Goal: Task Accomplishment & Management: Complete application form

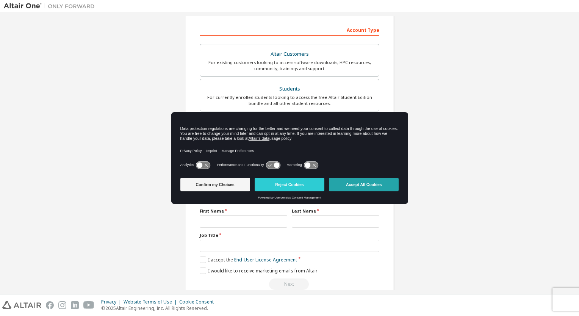
click at [348, 188] on button "Accept All Cookies" at bounding box center [364, 185] width 70 height 14
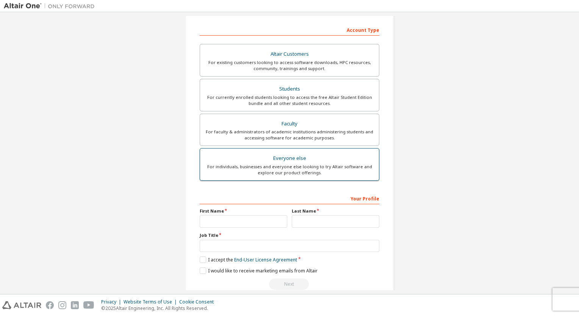
scroll to position [113, 0]
click at [252, 160] on div "Everyone else" at bounding box center [290, 158] width 170 height 11
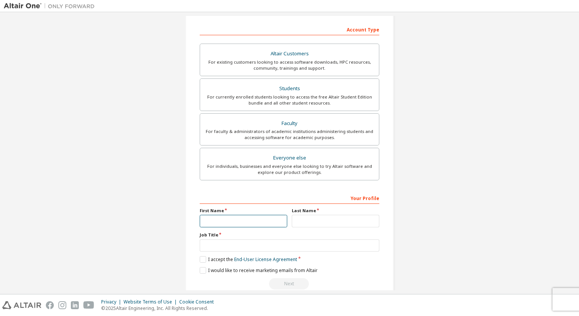
click at [223, 218] on input "text" at bounding box center [244, 221] width 88 height 13
type input "*******"
click at [312, 222] on input "text" at bounding box center [336, 221] width 88 height 13
type input "******"
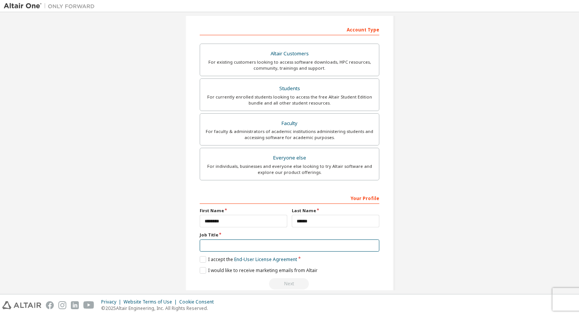
click at [248, 248] on input "text" at bounding box center [290, 246] width 180 height 13
type input "**********"
click at [203, 259] on label "I accept the End-User License Agreement" at bounding box center [248, 259] width 97 height 6
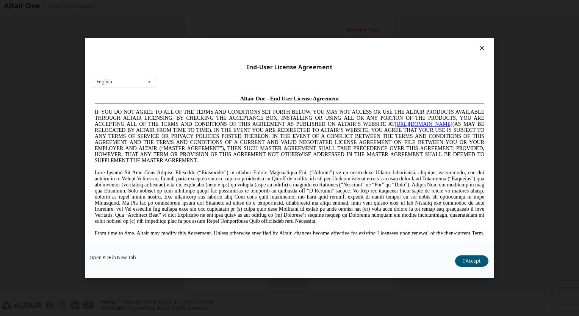
scroll to position [0, 0]
click at [466, 262] on button "I Accept" at bounding box center [471, 261] width 33 height 11
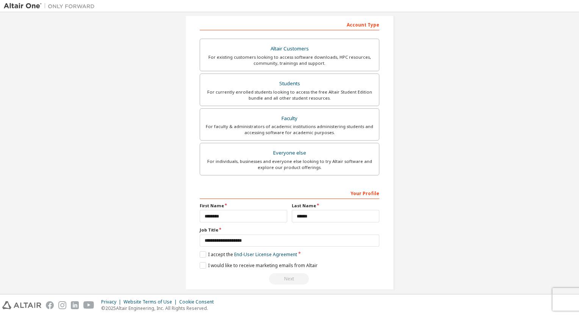
scroll to position [125, 0]
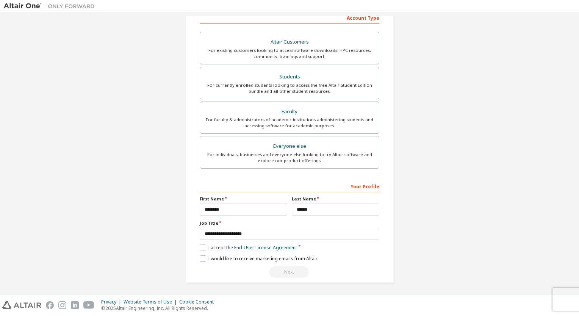
click at [205, 257] on label "I would like to receive marketing emails from Altair" at bounding box center [259, 259] width 118 height 6
click at [279, 271] on div "Next" at bounding box center [290, 271] width 180 height 11
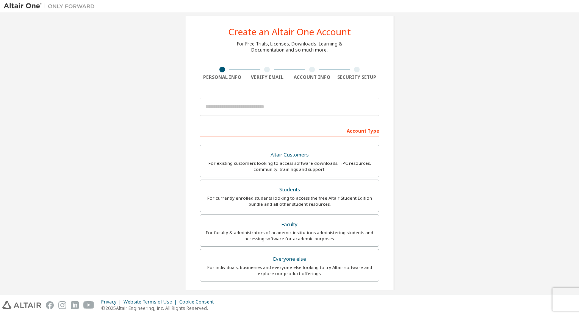
scroll to position [12, 0]
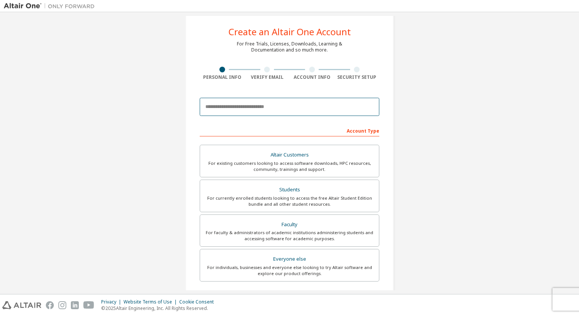
click at [287, 105] on input "email" at bounding box center [290, 107] width 180 height 18
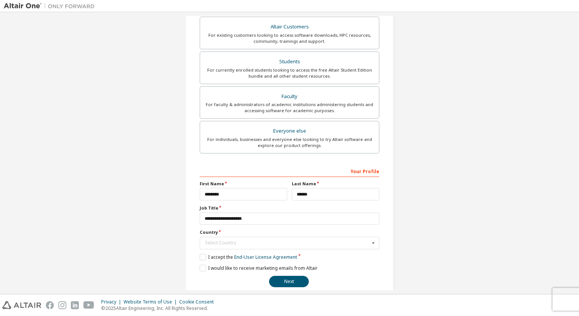
scroll to position [149, 0]
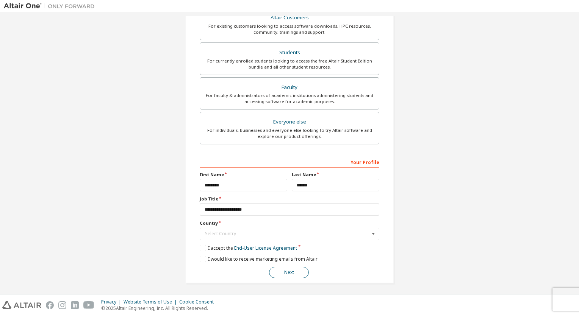
type input "**********"
click at [293, 267] on button "Next" at bounding box center [289, 272] width 40 height 11
click at [226, 232] on div "Select Country" at bounding box center [287, 234] width 165 height 5
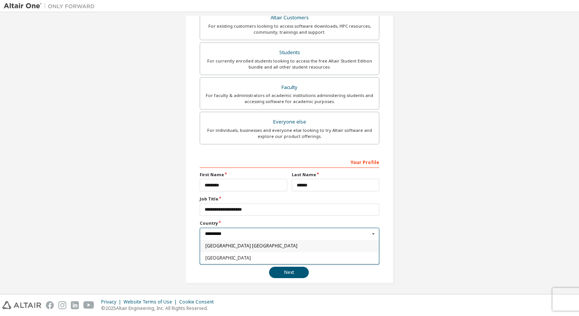
type input "*********"
click at [230, 256] on span "[GEOGRAPHIC_DATA]" at bounding box center [289, 258] width 169 height 5
type input "***"
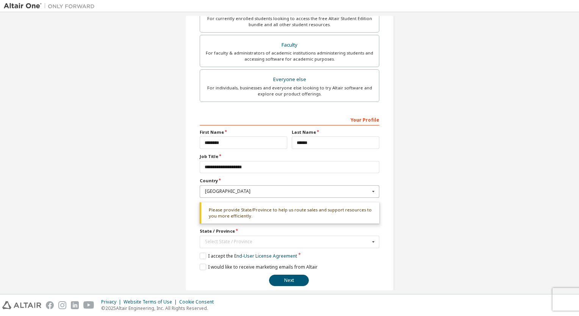
scroll to position [200, 0]
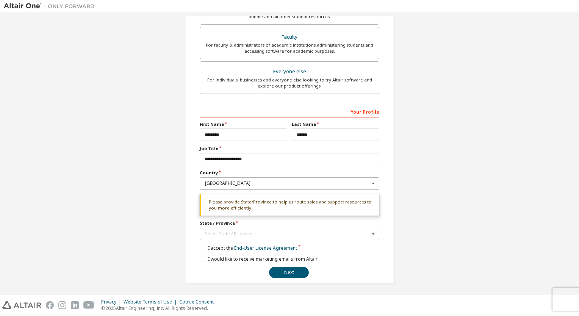
click at [250, 234] on div "Select State / Province" at bounding box center [287, 234] width 165 height 5
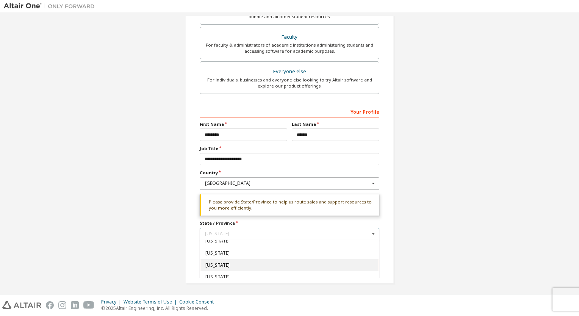
scroll to position [40, 0]
click at [226, 262] on div "[US_STATE]" at bounding box center [289, 266] width 179 height 12
type input "**"
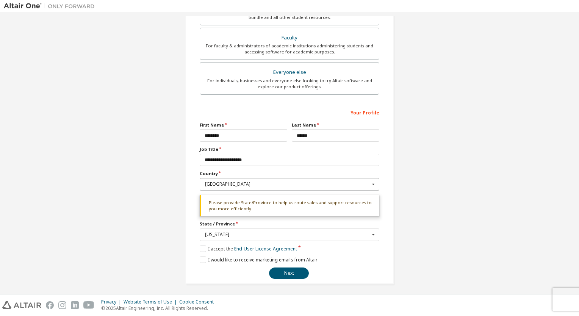
scroll to position [199, 0]
click at [283, 269] on button "Next" at bounding box center [289, 273] width 40 height 11
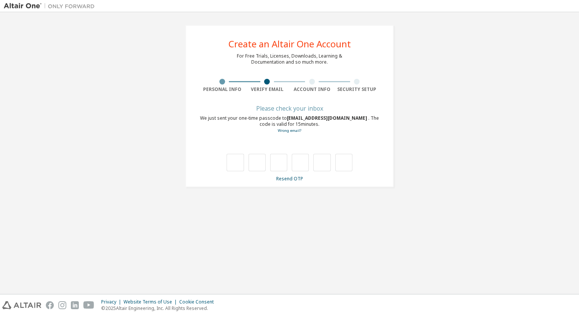
scroll to position [0, 0]
click at [233, 159] on input "text" at bounding box center [235, 162] width 17 height 17
type input "*"
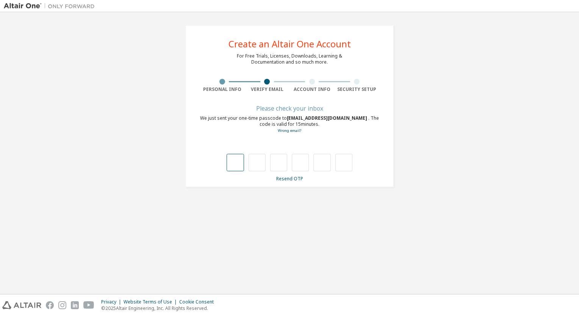
type input "*"
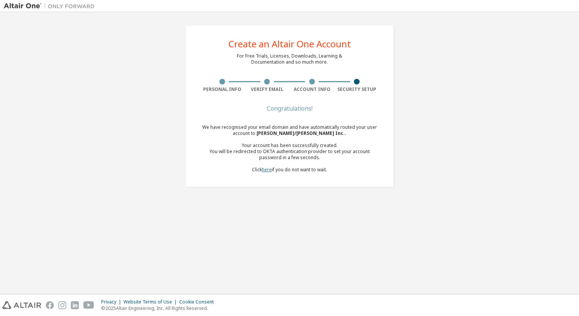
click at [267, 170] on link "here" at bounding box center [267, 169] width 10 height 6
